Goal: Task Accomplishment & Management: Manage account settings

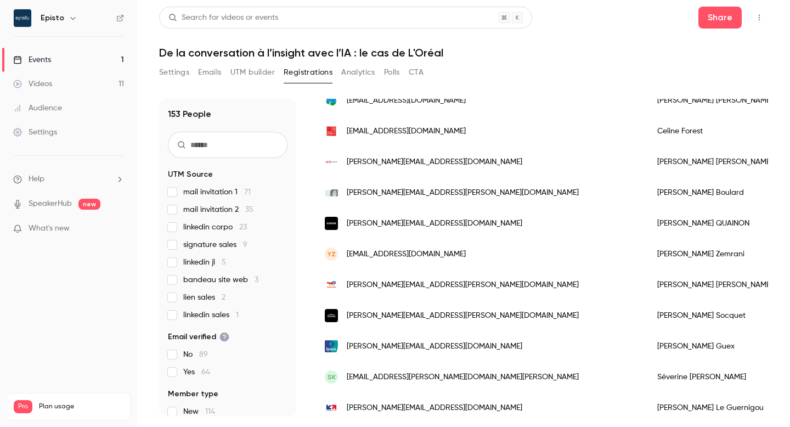
scroll to position [391, 0]
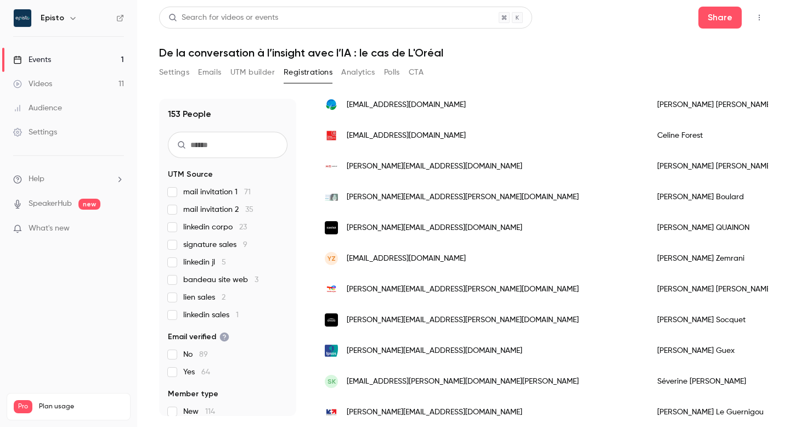
click at [451, 160] on div "[PERSON_NAME][EMAIL_ADDRESS][DOMAIN_NAME]" at bounding box center [480, 166] width 332 height 31
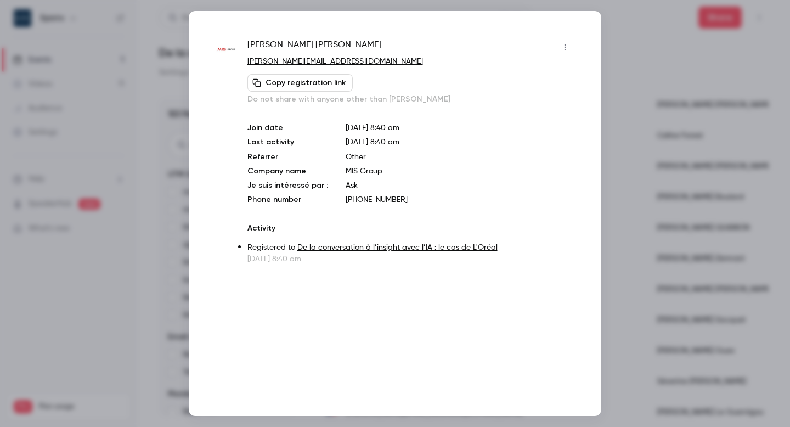
click at [563, 42] on button "button" at bounding box center [565, 47] width 18 height 18
click at [545, 74] on div "Block from all events" at bounding box center [522, 75] width 83 height 11
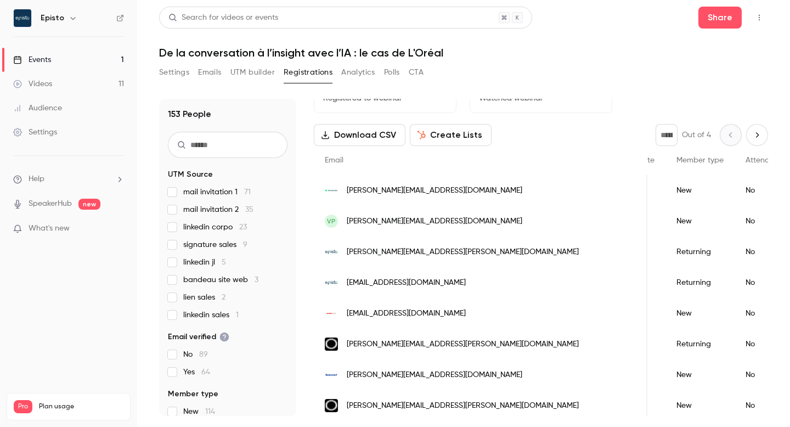
scroll to position [0, 0]
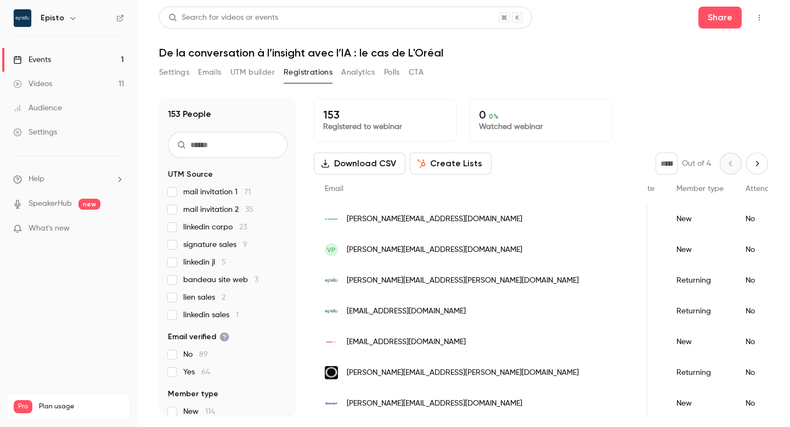
click at [758, 162] on icon "Next page" at bounding box center [757, 163] width 12 height 9
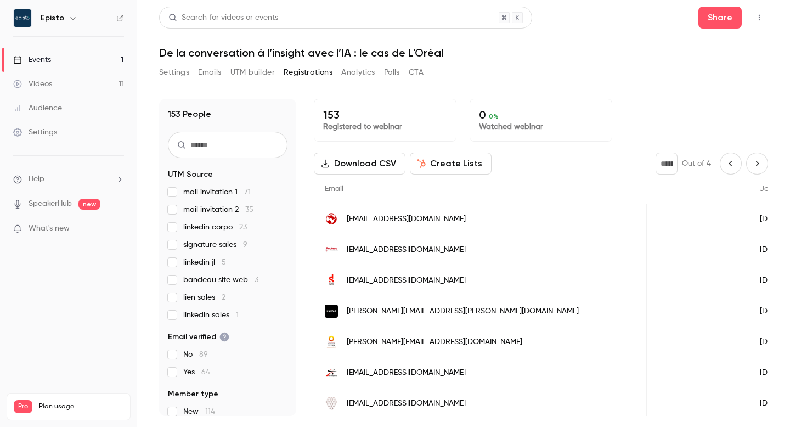
click at [751, 160] on icon "Next page" at bounding box center [757, 163] width 12 height 9
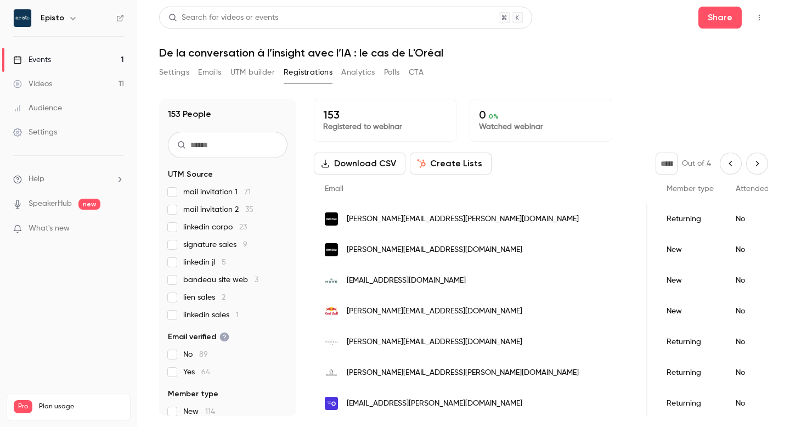
click at [755, 159] on icon "Next page" at bounding box center [757, 163] width 12 height 9
type input "*"
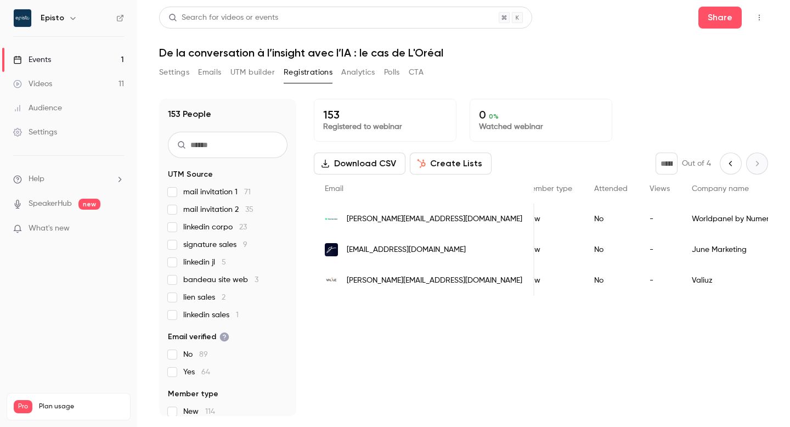
scroll to position [0, 210]
click at [201, 141] on input "text" at bounding box center [228, 145] width 120 height 26
type input "*"
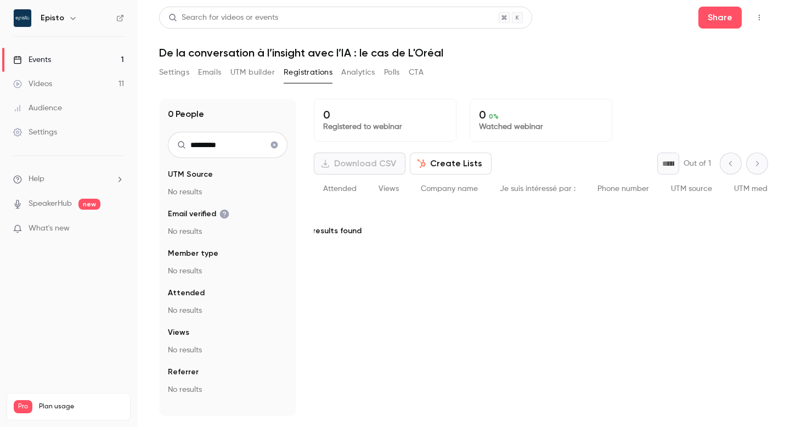
type input "*********"
click at [211, 146] on input "*********" at bounding box center [228, 145] width 120 height 26
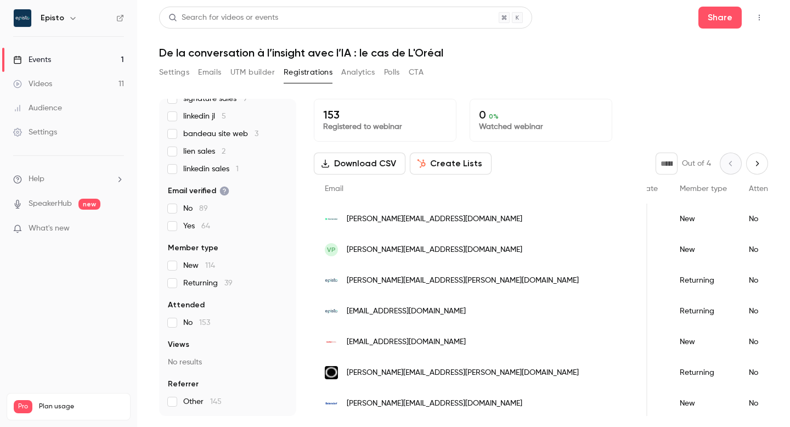
scroll to position [0, 0]
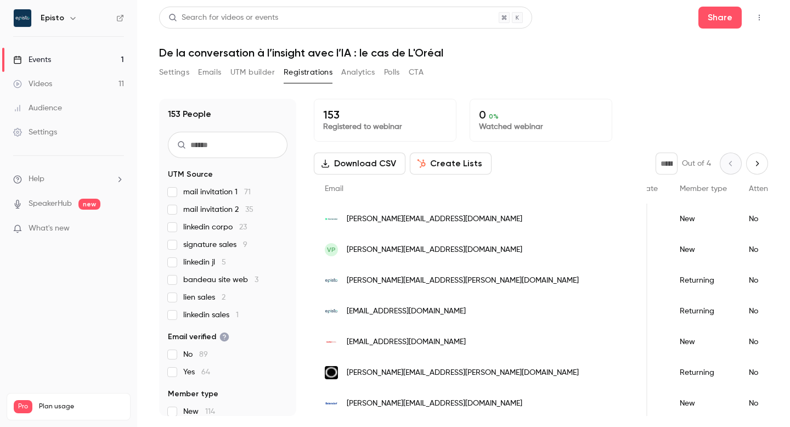
click at [223, 147] on input "text" at bounding box center [228, 145] width 120 height 26
click at [219, 141] on input "text" at bounding box center [228, 145] width 120 height 26
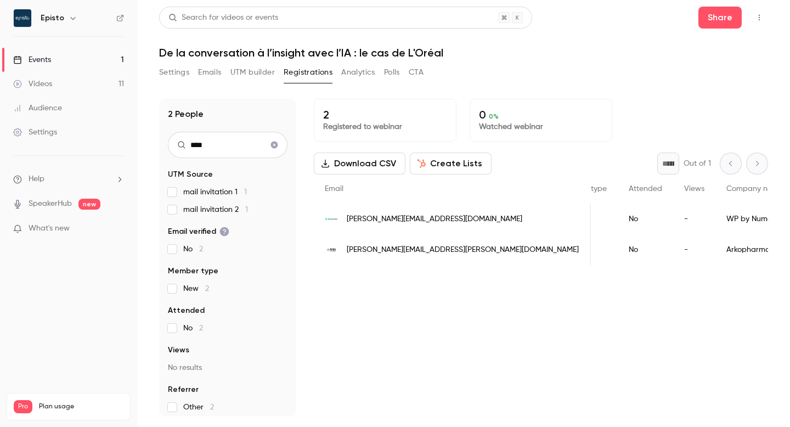
click at [449, 217] on span "[PERSON_NAME][EMAIL_ADDRESS][DOMAIN_NAME]" at bounding box center [435, 219] width 176 height 12
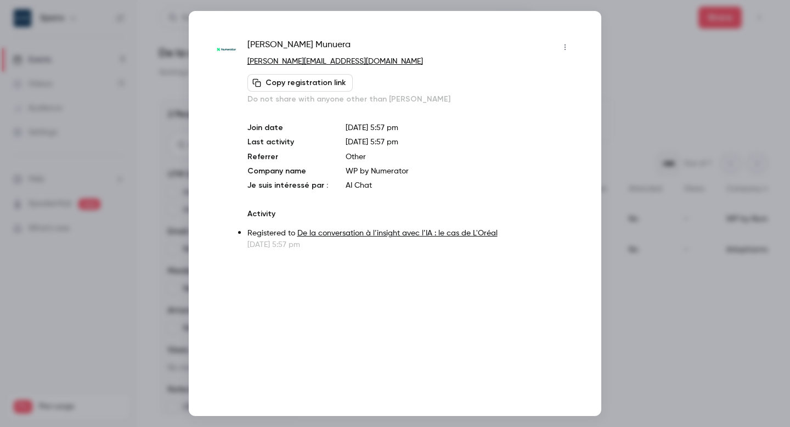
click at [563, 46] on icon "button" at bounding box center [565, 47] width 9 height 8
click at [525, 77] on div "Block from all events" at bounding box center [522, 75] width 83 height 11
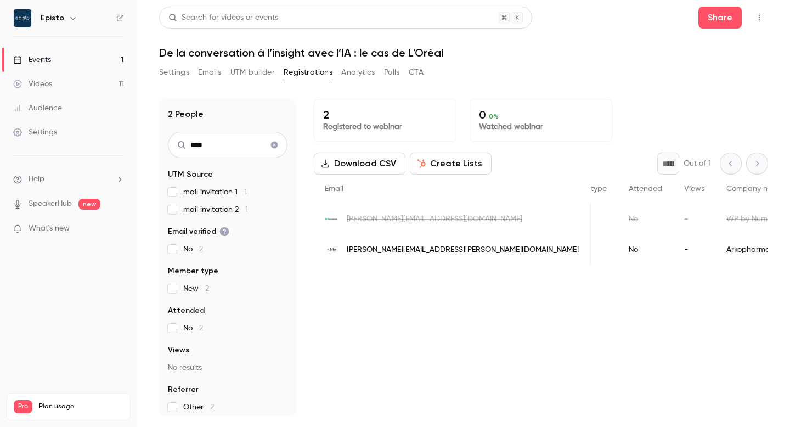
click at [194, 143] on input "****" at bounding box center [228, 145] width 120 height 26
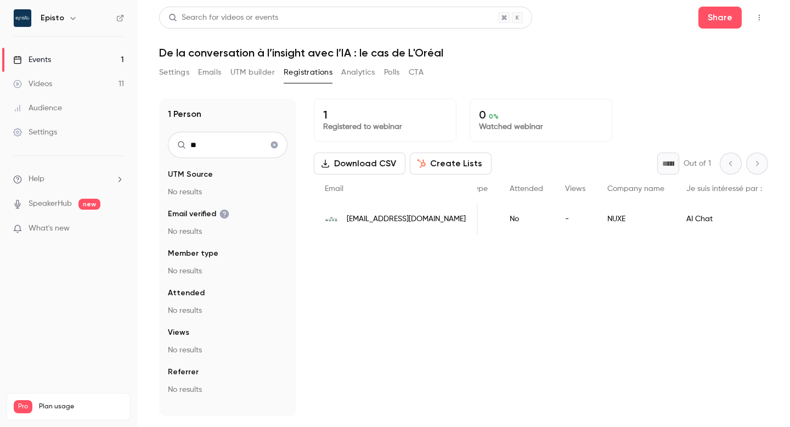
type input "*"
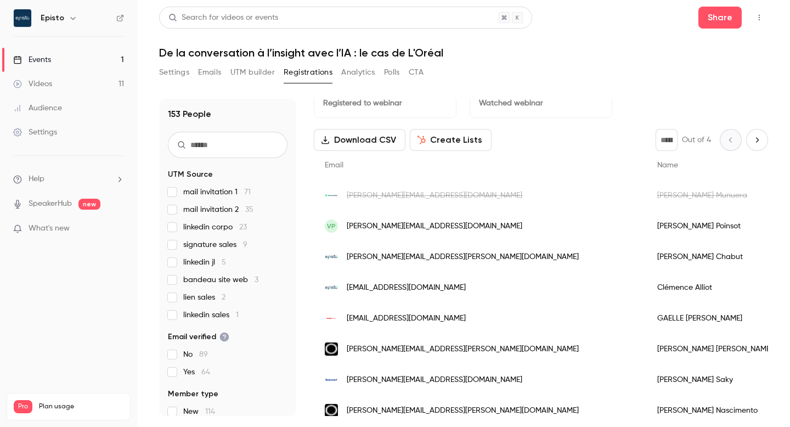
click at [759, 138] on icon "Next page" at bounding box center [757, 139] width 12 height 9
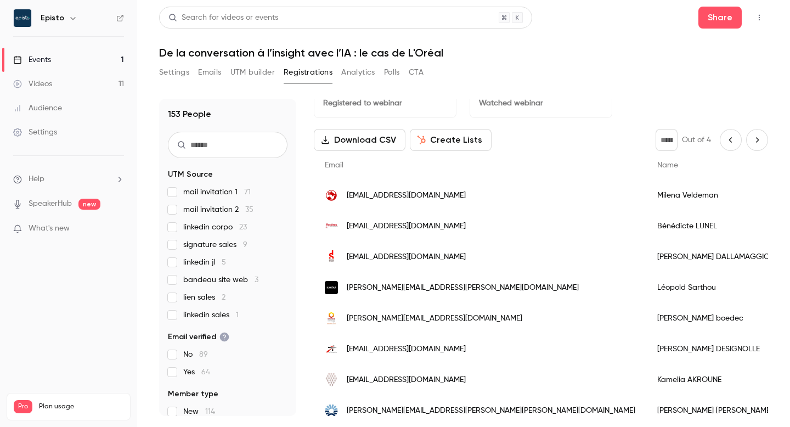
click at [732, 137] on icon "Previous page" at bounding box center [731, 139] width 12 height 9
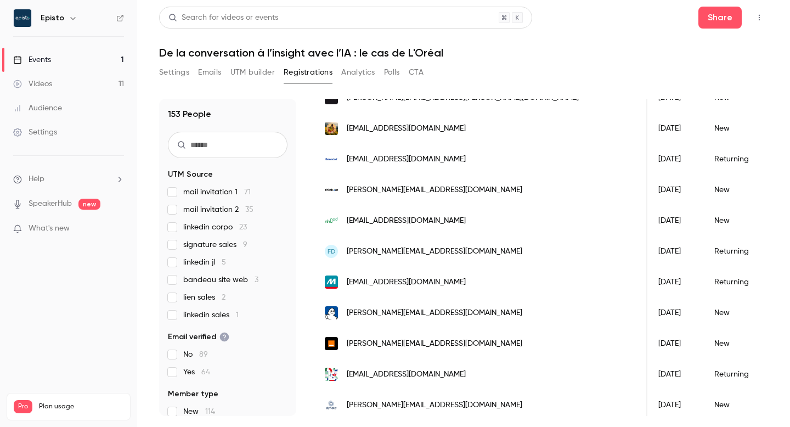
scroll to position [1324, 0]
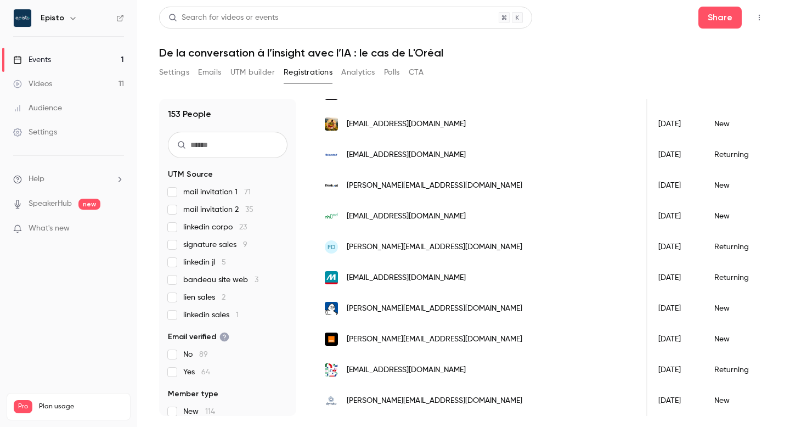
click at [399, 395] on span "[PERSON_NAME][EMAIL_ADDRESS][DOMAIN_NAME]" at bounding box center [435, 401] width 176 height 12
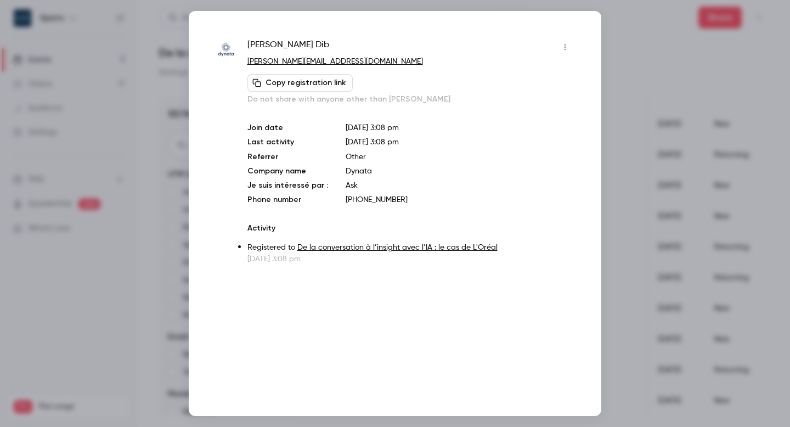
click at [563, 42] on button "button" at bounding box center [565, 47] width 18 height 18
click at [535, 78] on div "Block from all events" at bounding box center [522, 75] width 83 height 11
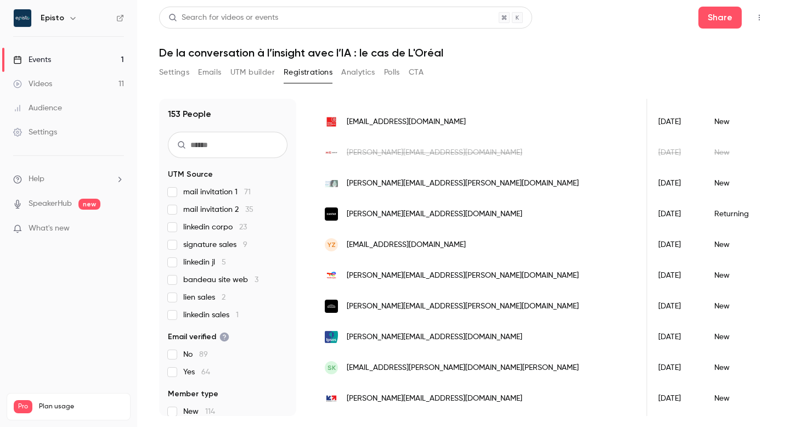
scroll to position [0, 0]
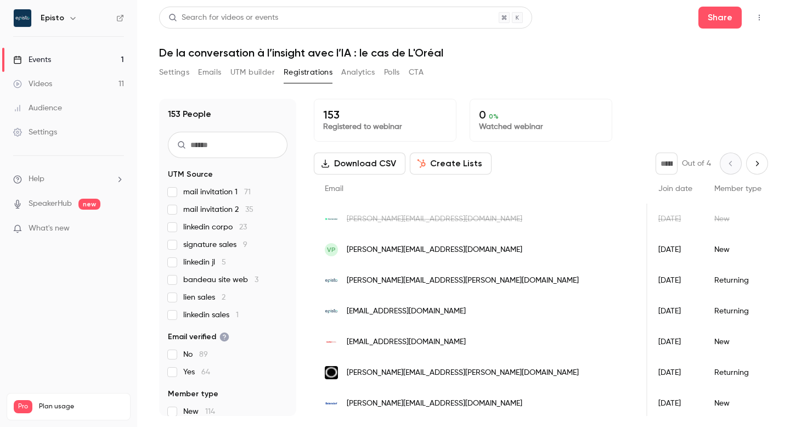
click at [755, 163] on icon "Next page" at bounding box center [757, 163] width 12 height 9
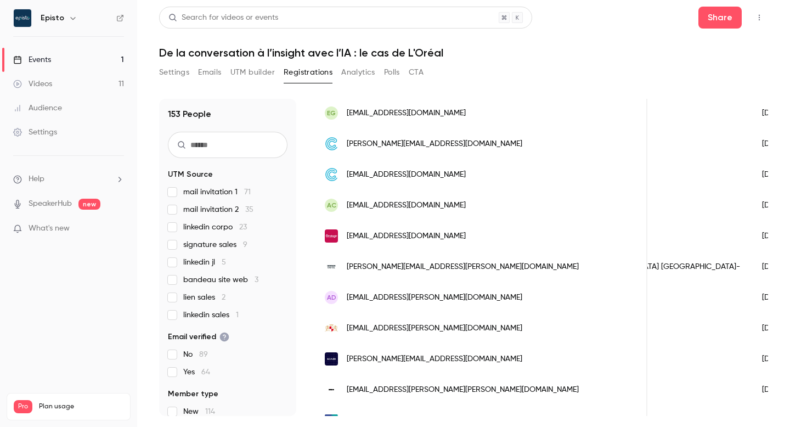
scroll to position [971, 0]
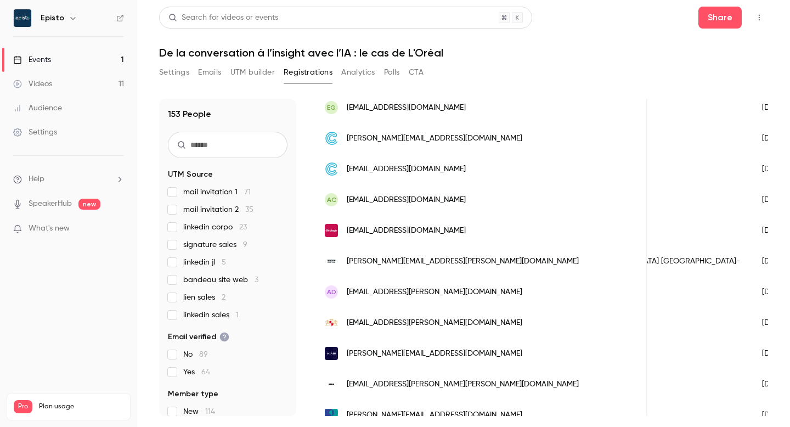
click at [434, 222] on div "vleteure@strategir.com" at bounding box center [481, 230] width 334 height 31
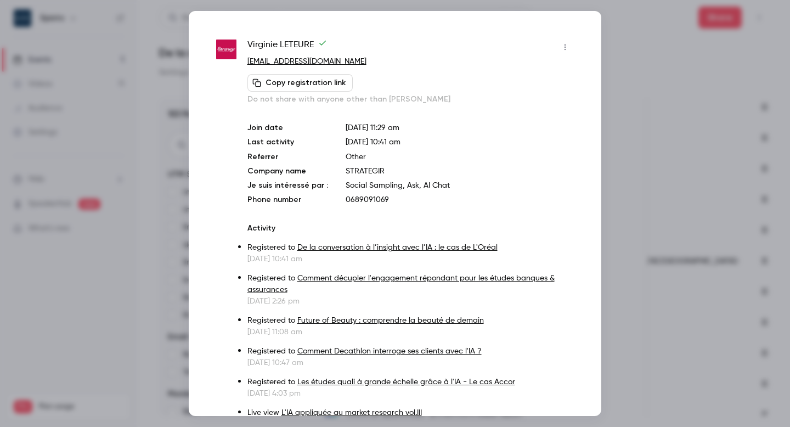
click at [566, 46] on icon "button" at bounding box center [565, 47] width 9 height 8
click at [543, 80] on div "Block from all events" at bounding box center [522, 75] width 83 height 11
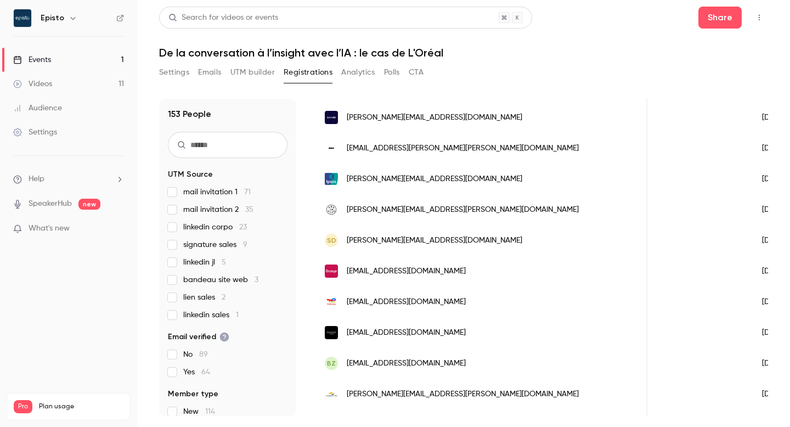
scroll to position [1208, 0]
click at [434, 274] on div "mphilippe@strategir.com" at bounding box center [481, 270] width 334 height 31
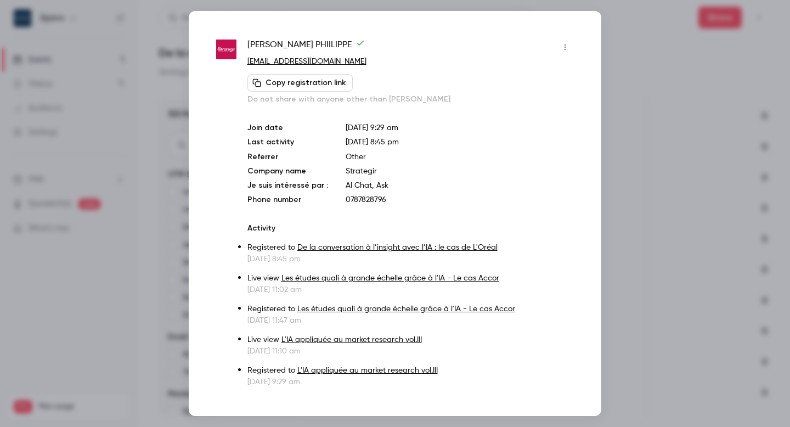
click at [567, 42] on button "button" at bounding box center [565, 47] width 18 height 18
click at [529, 72] on div "Block from all events" at bounding box center [522, 75] width 83 height 11
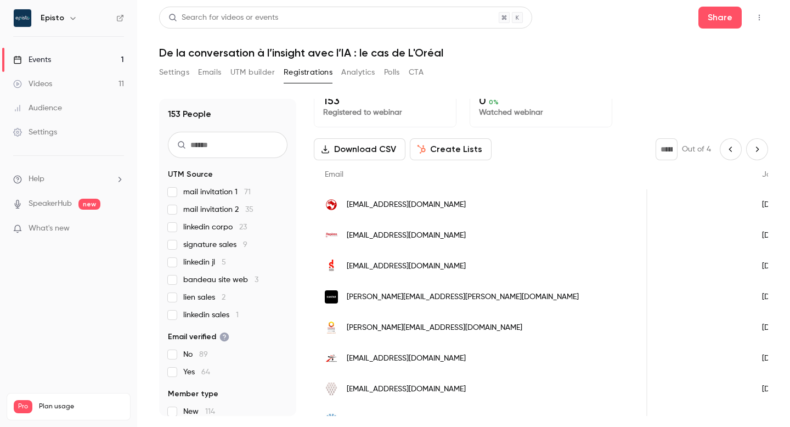
scroll to position [0, 0]
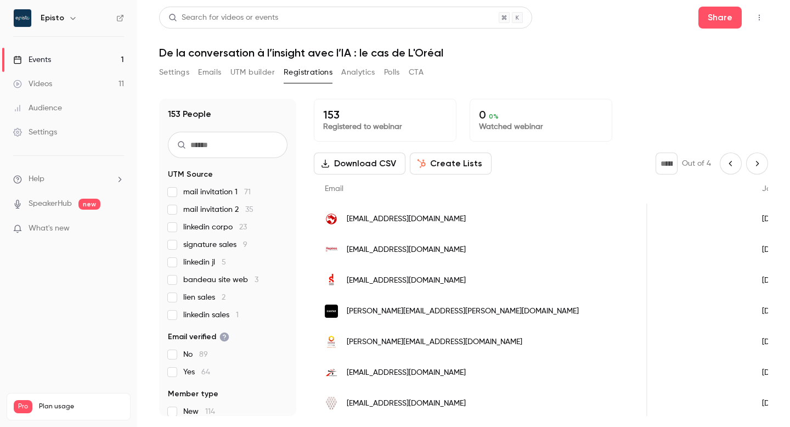
click at [753, 161] on icon "Next page" at bounding box center [757, 163] width 12 height 9
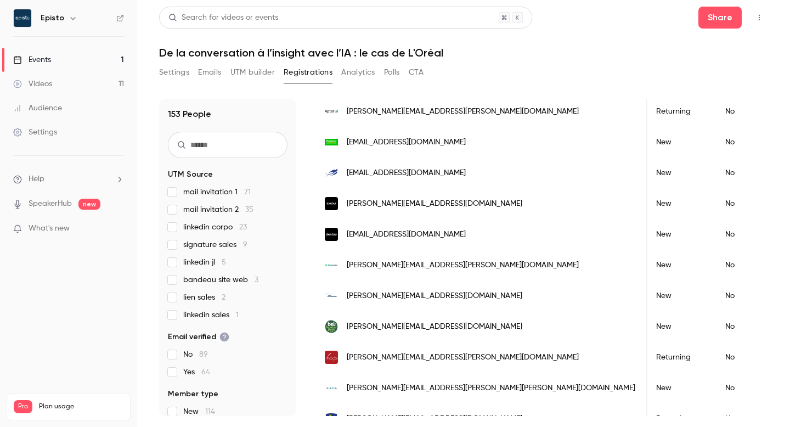
scroll to position [510, 0]
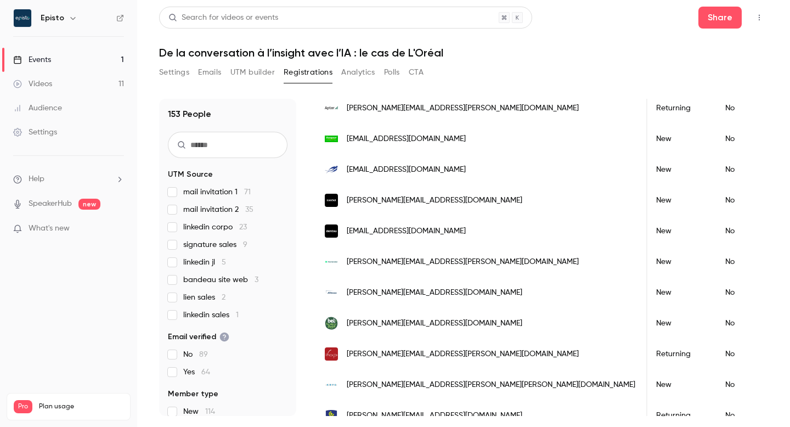
click at [424, 261] on span "mathieu.lamure@wp.numerator.com" at bounding box center [463, 262] width 232 height 12
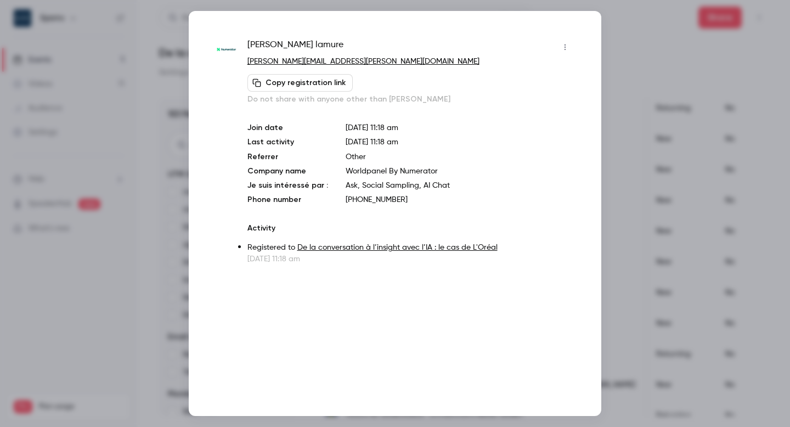
click at [567, 42] on button "button" at bounding box center [565, 47] width 18 height 18
click at [540, 73] on div "Block from all events" at bounding box center [522, 75] width 83 height 11
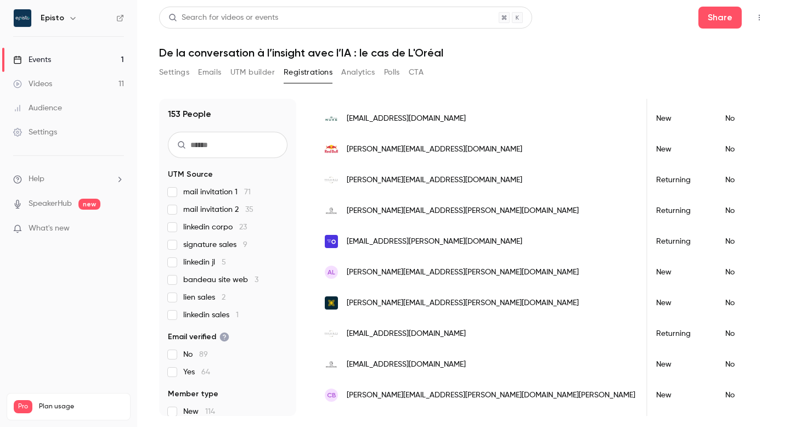
scroll to position [0, 0]
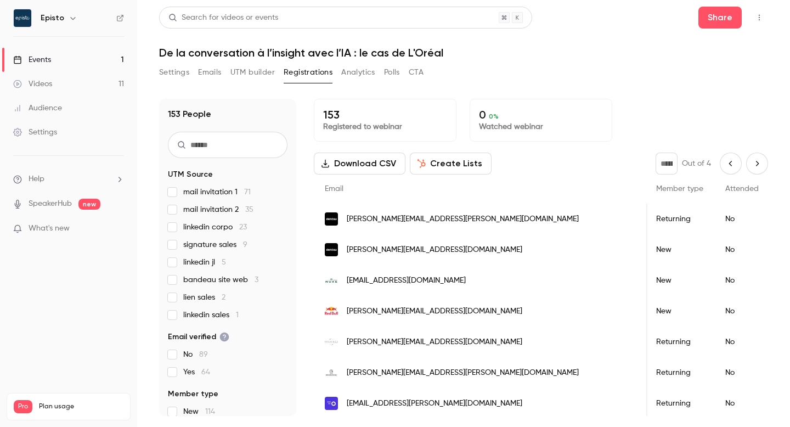
click at [755, 158] on button "Next page" at bounding box center [757, 163] width 22 height 22
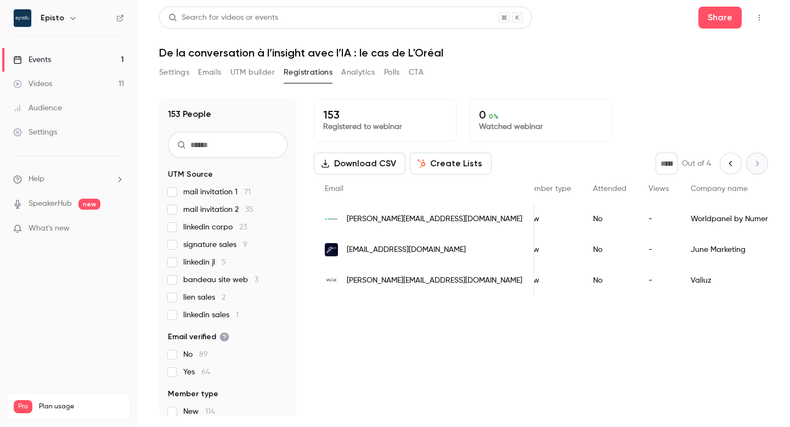
click at [421, 216] on span "valerie.dura@wp.numerator.com" at bounding box center [435, 219] width 176 height 12
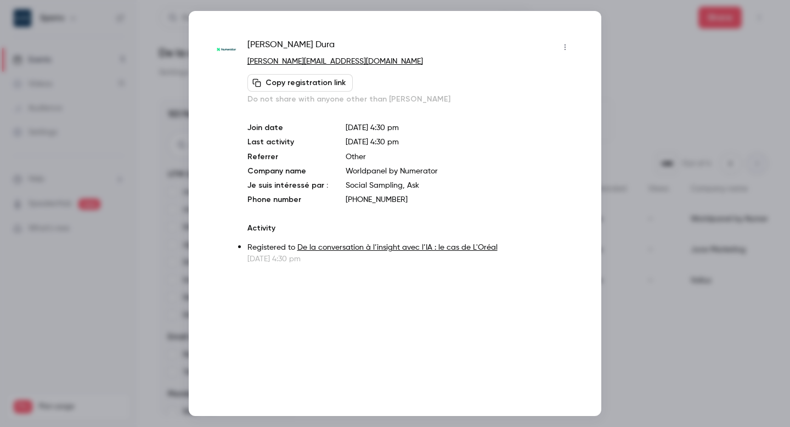
click at [559, 46] on button "button" at bounding box center [565, 47] width 18 height 18
click at [526, 75] on div "Block from all events" at bounding box center [522, 75] width 83 height 11
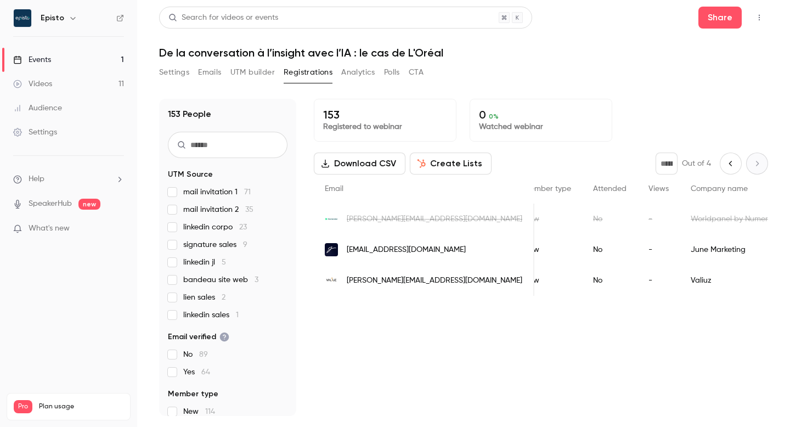
click at [389, 250] on span "ecanizalez@junemarketing.fr" at bounding box center [406, 250] width 119 height 12
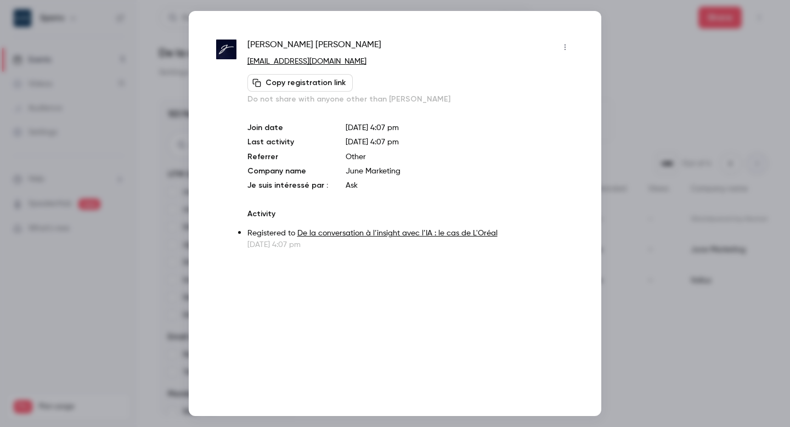
click at [563, 46] on icon "button" at bounding box center [565, 47] width 9 height 8
click at [515, 72] on div "Block from all events" at bounding box center [522, 75] width 83 height 11
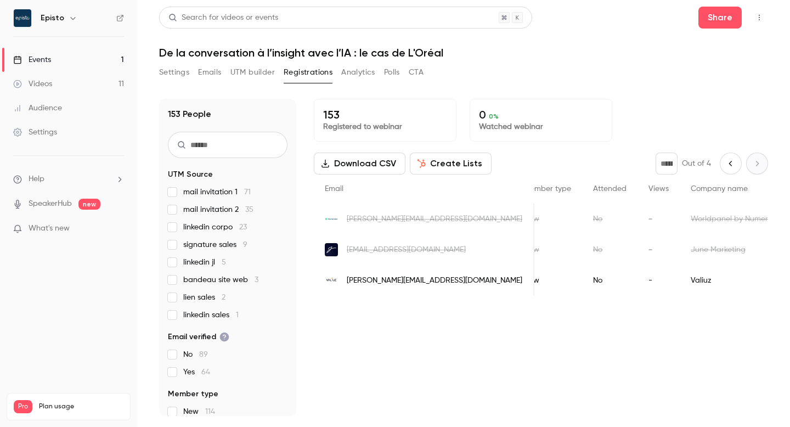
click at [731, 162] on icon "Previous page" at bounding box center [731, 163] width 12 height 9
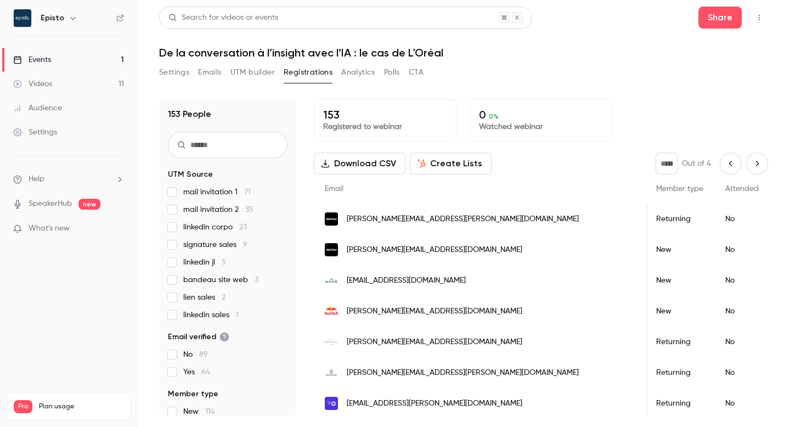
click at [732, 162] on icon "Previous page" at bounding box center [731, 163] width 12 height 9
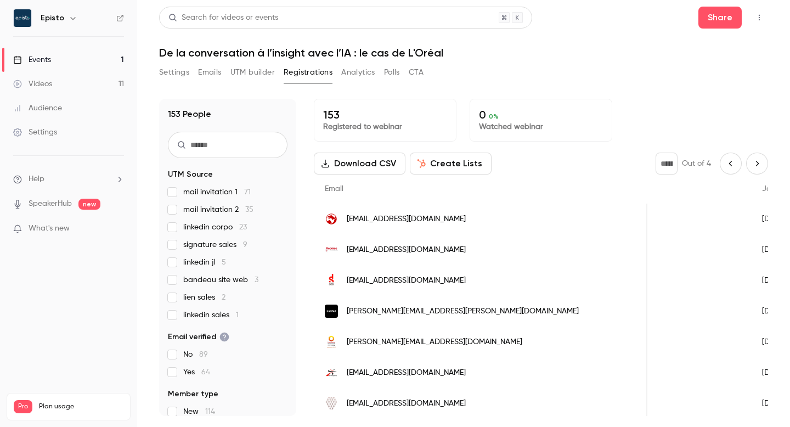
click at [732, 161] on icon "Previous page" at bounding box center [731, 163] width 12 height 9
type input "*"
